Goal: Information Seeking & Learning: Find specific fact

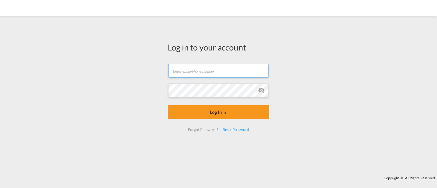
type input "[EMAIL_ADDRESS][DOMAIN_NAME]"
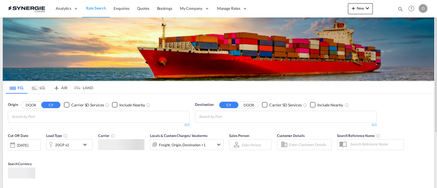
click at [402, 10] on md-icon "icon-magnify" at bounding box center [400, 9] width 6 height 6
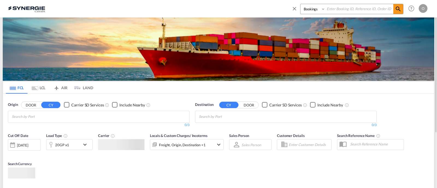
click at [317, 11] on select "Bookings Quotes Enquiries" at bounding box center [313, 9] width 26 height 10
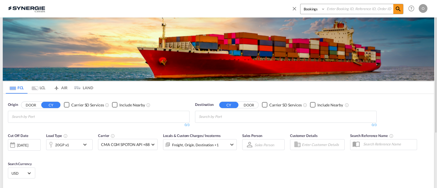
select select "Quotes"
click at [300, 4] on select "Bookings Quotes Enquiries" at bounding box center [313, 9] width 26 height 10
click at [346, 7] on input at bounding box center [359, 9] width 68 height 10
paste input "SYC000012997"
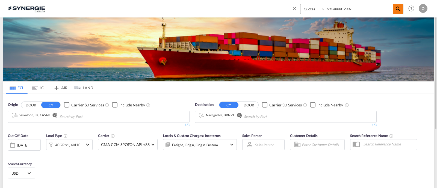
type input "SYC000012997"
click at [399, 9] on md-icon "icon-magnify" at bounding box center [398, 9] width 7 height 7
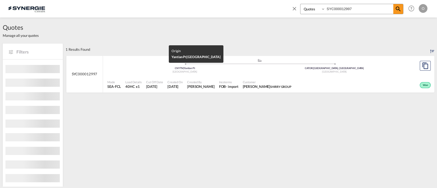
click at [256, 70] on div "[GEOGRAPHIC_DATA]" at bounding box center [185, 72] width 150 height 4
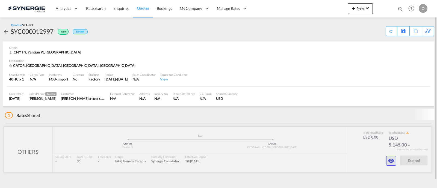
click at [389, 159] on md-icon "icon-eye" at bounding box center [391, 161] width 7 height 7
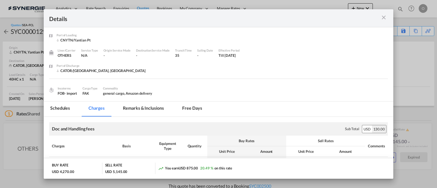
drag, startPoint x: 155, startPoint y: 110, endPoint x: 169, endPoint y: 111, distance: 14.8
click at [155, 110] on md-tab-item "Remarks & Inclusions" at bounding box center [143, 109] width 54 height 15
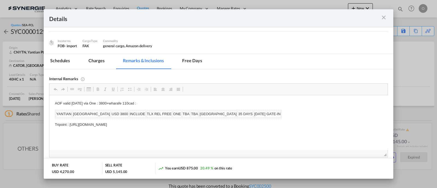
scroll to position [52, 0]
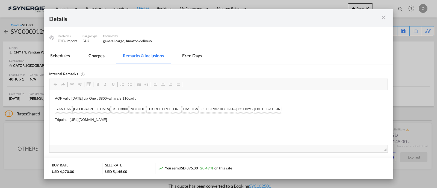
drag, startPoint x: 219, startPoint y: 120, endPoint x: 68, endPoint y: 119, distance: 150.5
click at [68, 119] on p "Tripoint : https://app.frontapp.com/open/msg_1g64wxvz?key=6WAUp7O687U0FFf_a9Ywy…" at bounding box center [218, 120] width 327 height 6
copy p "https://app.frontapp.com/open/msg_1g64wxvz?key=6WAUp7O687U0FFf_a9YwyASplfauQYp8"
click at [381, 18] on md-icon "icon-close m-3 fg-AAA8AD cursor" at bounding box center [384, 17] width 7 height 7
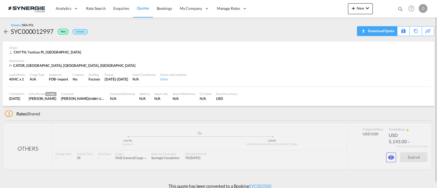
click at [385, 33] on div "Download Quote" at bounding box center [381, 30] width 28 height 9
